Goal: Information Seeking & Learning: Check status

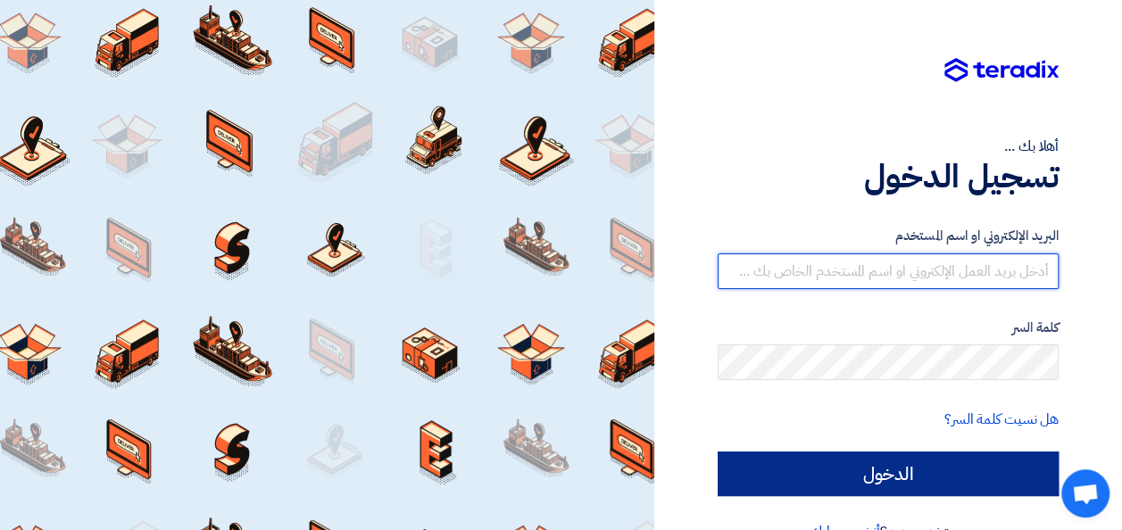
type input "[PERSON_NAME][EMAIL_ADDRESS][DOMAIN_NAME]"
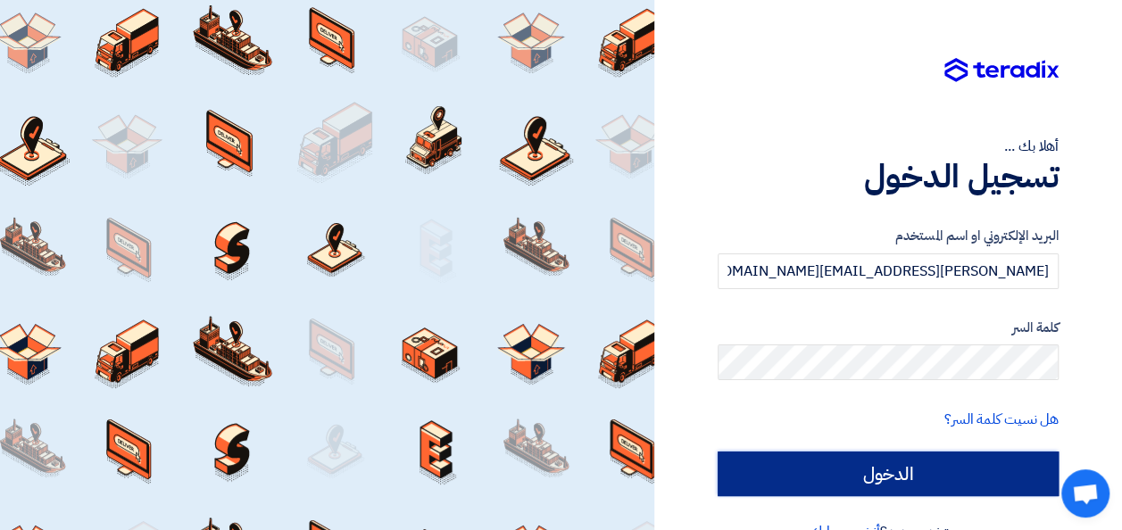
click at [986, 475] on input "الدخول" at bounding box center [888, 474] width 341 height 45
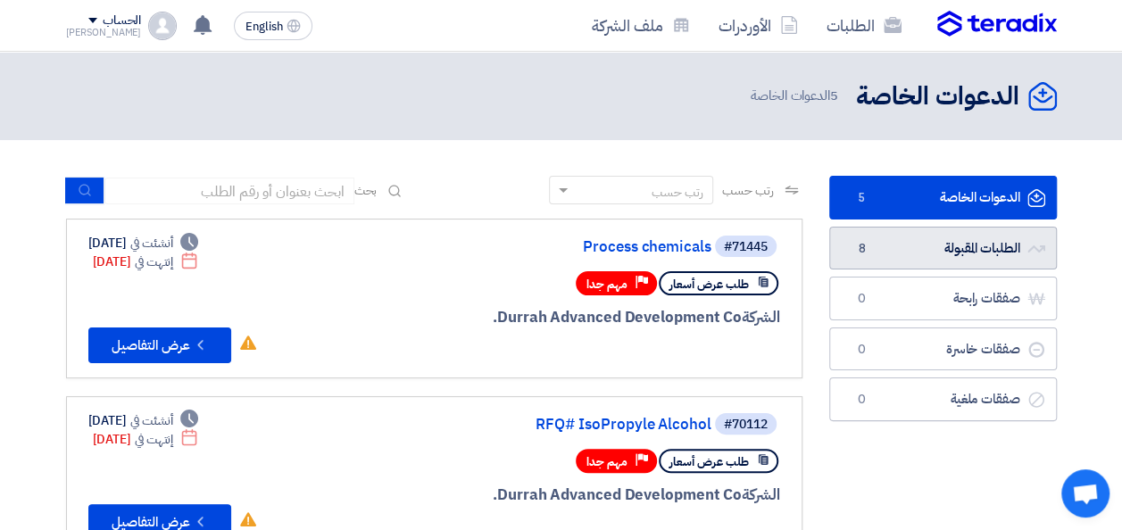
click at [982, 249] on link "الطلبات المقبولة الطلبات المقبولة 8" at bounding box center [943, 249] width 228 height 44
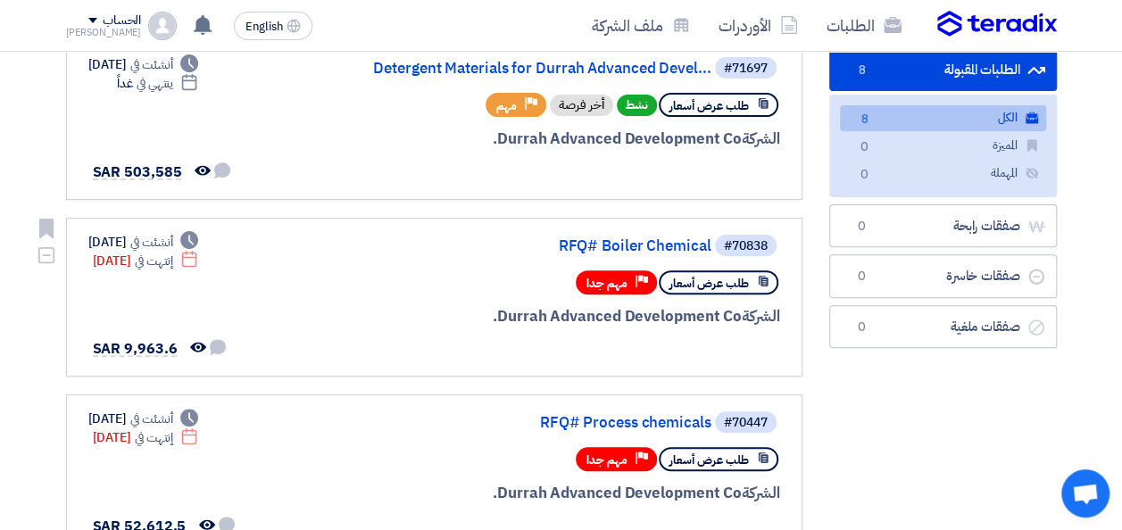
scroll to position [89, 0]
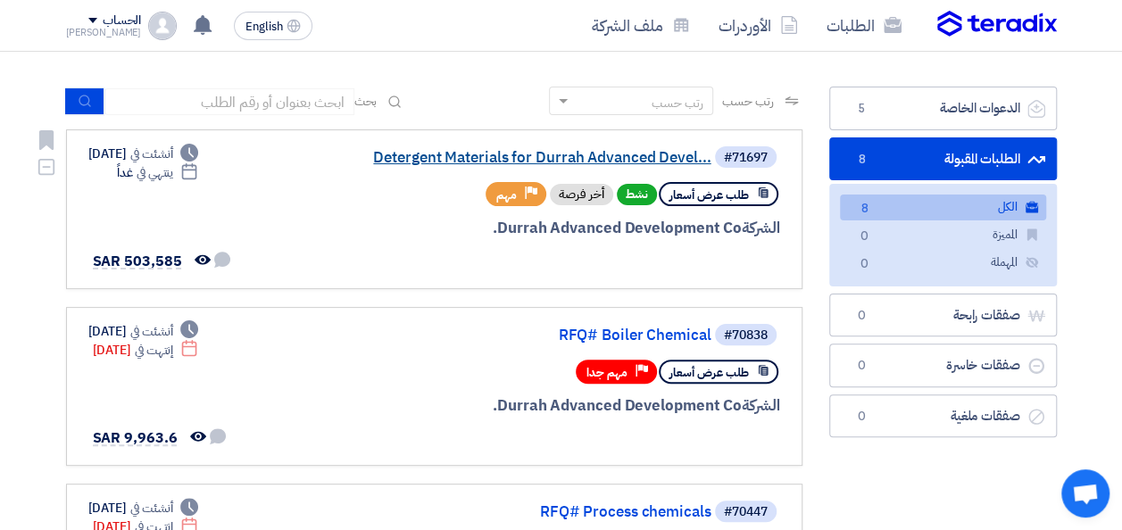
click at [601, 162] on link "Detergent Materials for Durrah Advanced Devel..." at bounding box center [532, 158] width 357 height 16
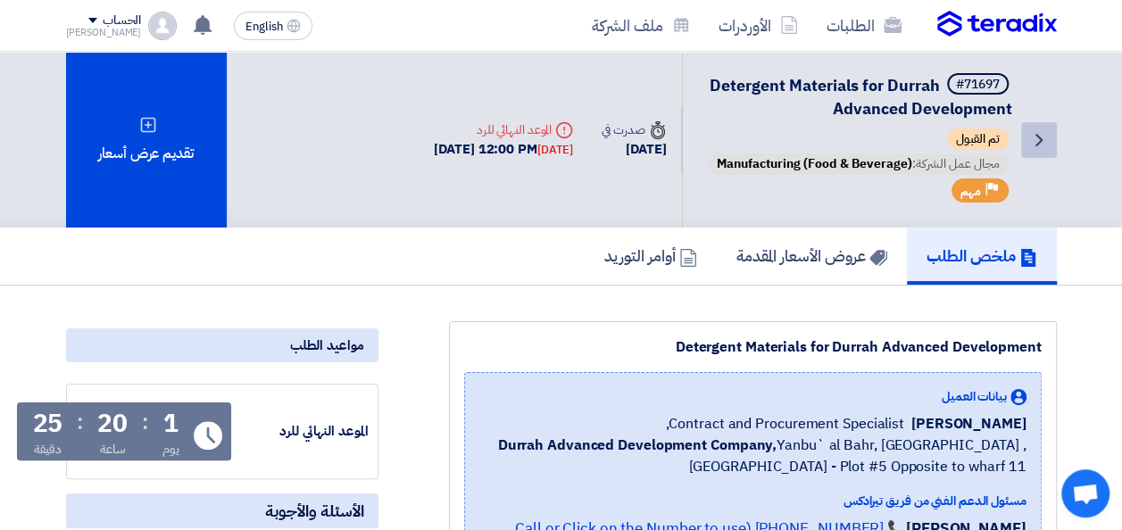
click at [1050, 150] on link "Back" at bounding box center [1039, 140] width 36 height 36
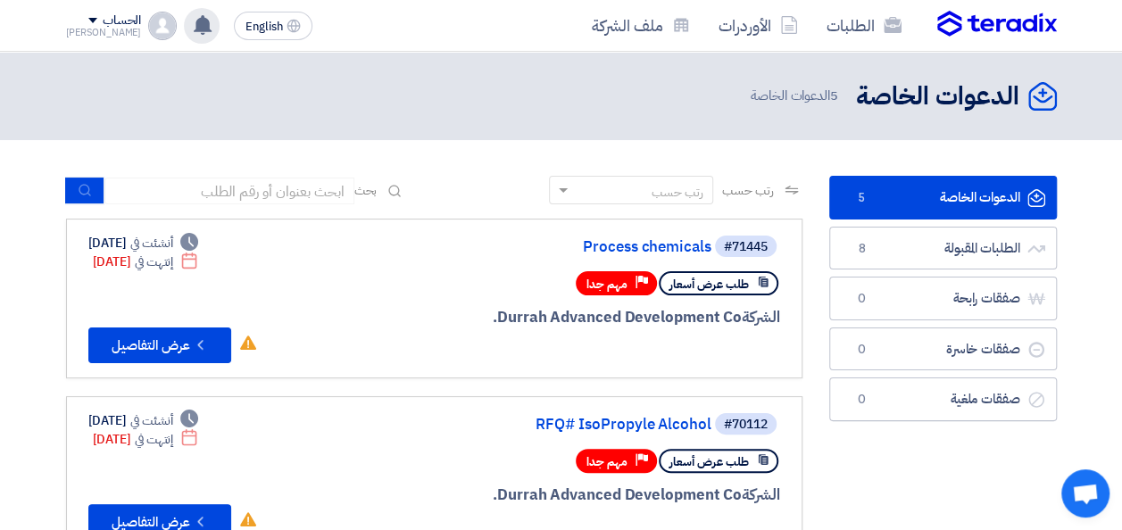
click at [194, 29] on use at bounding box center [203, 25] width 18 height 20
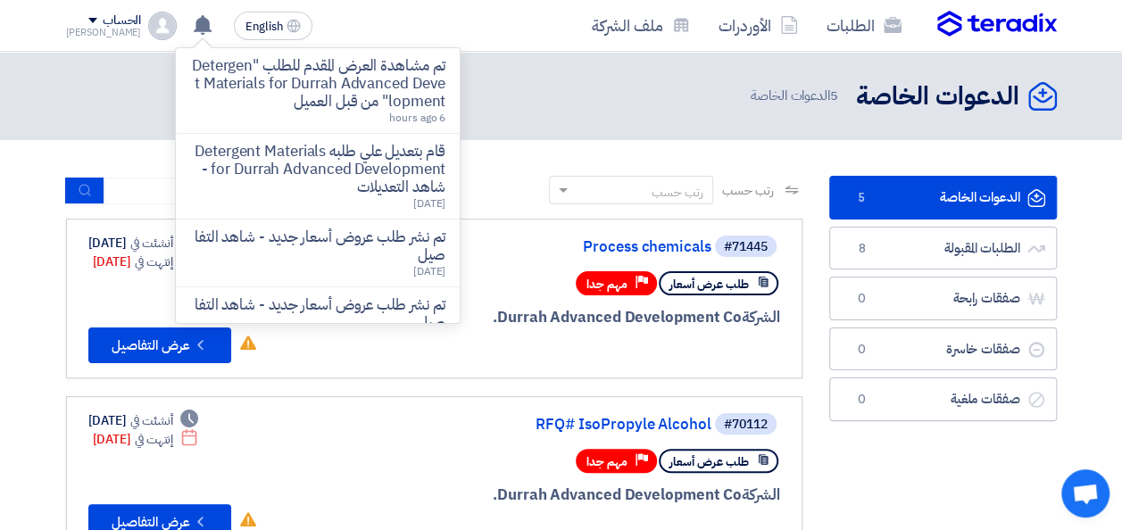
click at [305, 86] on p "تم مشاهدة العرض المقدم للطلب "Detergent Materials for Durrah Advanced Developme…" at bounding box center [317, 84] width 255 height 54
